Goal: Information Seeking & Learning: Check status

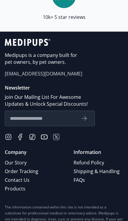
scroll to position [2797, 0]
click at [12, 149] on p "Company" at bounding box center [22, 152] width 34 height 7
click at [14, 175] on link "Contact Us" at bounding box center [22, 179] width 34 height 9
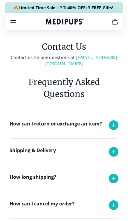
click at [114, 150] on icon at bounding box center [113, 151] width 3 height 3
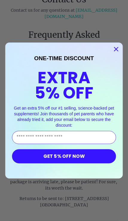
scroll to position [48, 0]
click at [116, 51] on icon "Close dialog" at bounding box center [116, 49] width 4 height 4
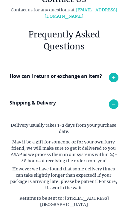
scroll to position [0, 0]
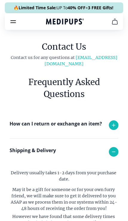
scroll to position [2797, 0]
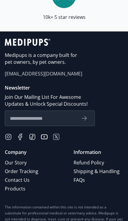
click at [12, 184] on link "Products" at bounding box center [22, 188] width 34 height 9
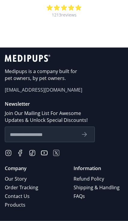
scroll to position [629, 0]
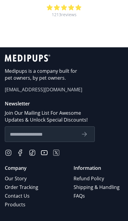
click at [15, 186] on link "Order Tracking" at bounding box center [22, 187] width 34 height 9
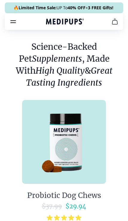
scroll to position [629, 0]
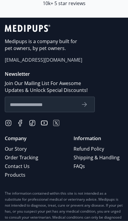
scroll to position [2811, 0]
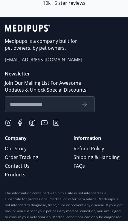
click at [14, 153] on link "Order Tracking" at bounding box center [22, 157] width 34 height 9
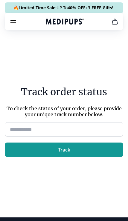
click at [13, 136] on input at bounding box center [64, 129] width 118 height 14
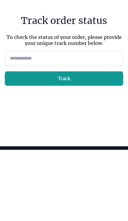
paste input "*****"
type input "*****"
click at [21, 142] on button "Track" at bounding box center [64, 149] width 118 height 14
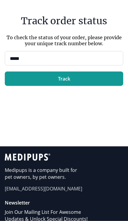
click at [64, 84] on button "Track" at bounding box center [64, 78] width 118 height 14
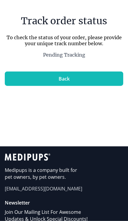
scroll to position [71, 0]
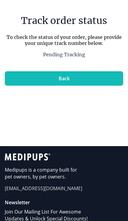
click at [49, 85] on button "Back" at bounding box center [64, 78] width 118 height 14
